Goal: Information Seeking & Learning: Learn about a topic

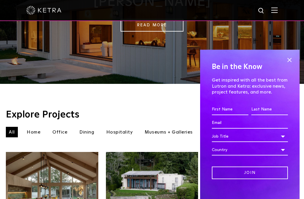
scroll to position [117, 0]
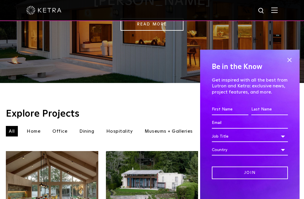
click at [288, 58] on span at bounding box center [289, 60] width 9 height 9
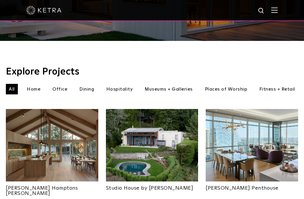
scroll to position [157, 0]
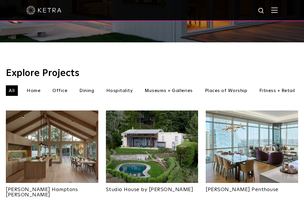
click at [90, 85] on li "Dining" at bounding box center [86, 90] width 21 height 11
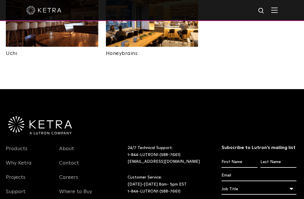
scroll to position [384, 0]
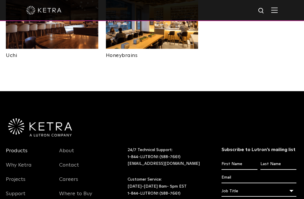
click at [18, 148] on link "Products" at bounding box center [17, 154] width 22 height 13
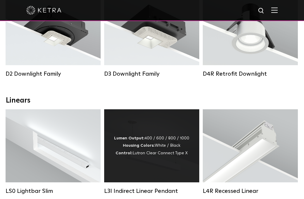
scroll to position [138, 0]
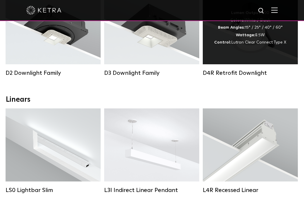
click at [239, 72] on div "D4R Retrofit Downlight" at bounding box center [250, 73] width 95 height 7
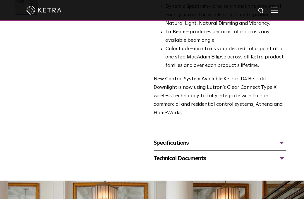
scroll to position [189, 0]
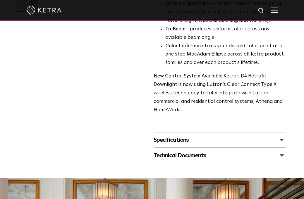
click at [155, 135] on div "Specifications" at bounding box center [220, 139] width 132 height 9
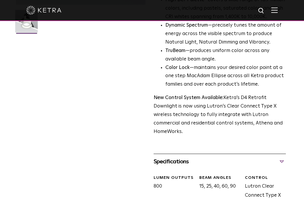
scroll to position [169, 0]
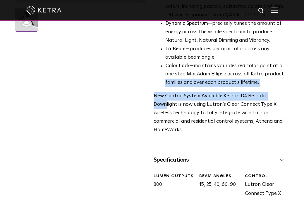
drag, startPoint x: 166, startPoint y: 95, endPoint x: 160, endPoint y: 62, distance: 34.1
click at [163, 69] on div "Ketra’s D4R retrofit downlight is an elegant downlight solution with a 4” apert…" at bounding box center [220, 30] width 132 height 208
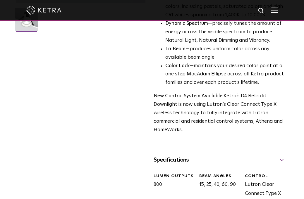
click at [87, 104] on div "D4R Retrofit Downlight Availability: Commercial & Residential Ketra’s D4R retro…" at bounding box center [152, 63] width 272 height 379
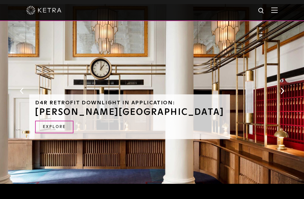
scroll to position [429, 0]
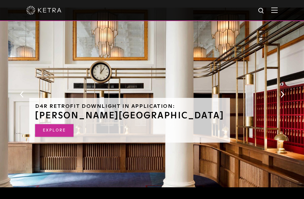
click at [54, 129] on link "EXPLORE" at bounding box center [54, 130] width 38 height 13
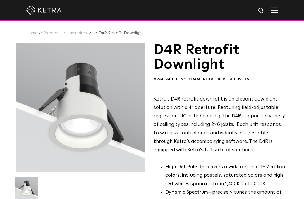
scroll to position [0, 0]
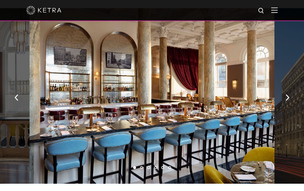
scroll to position [455, 0]
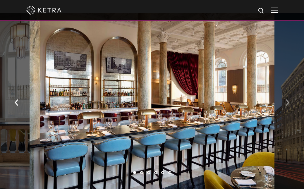
click at [287, 99] on img "button" at bounding box center [288, 102] width 4 height 6
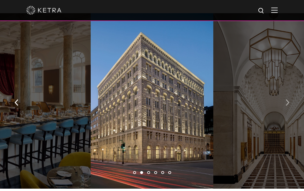
click at [287, 99] on img "button" at bounding box center [288, 102] width 4 height 6
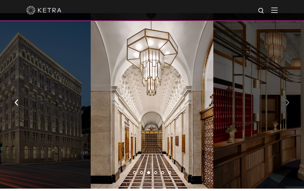
click at [287, 99] on img "button" at bounding box center [288, 102] width 4 height 6
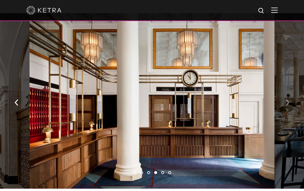
click at [287, 99] on img "button" at bounding box center [288, 102] width 4 height 6
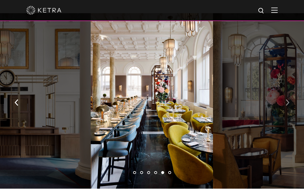
click at [287, 99] on img "button" at bounding box center [288, 102] width 4 height 6
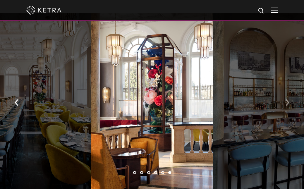
click at [287, 99] on img "button" at bounding box center [288, 102] width 4 height 6
